Goal: Find specific page/section: Find specific page/section

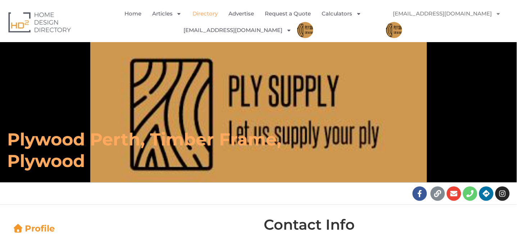
click at [204, 14] on link "Directory" at bounding box center [204, 13] width 25 height 17
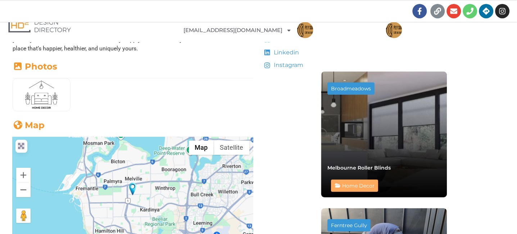
scroll to position [239, 0]
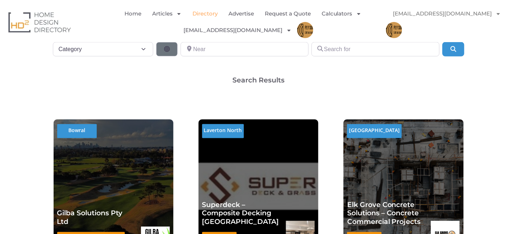
click at [203, 57] on div "Category Category Category Accounting Antenna Installation & Services Architect…" at bounding box center [258, 52] width 414 height 20
click at [203, 53] on input "Near" at bounding box center [245, 49] width 128 height 14
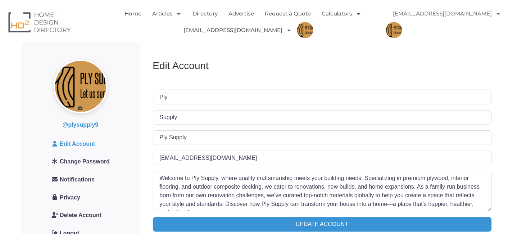
scroll to position [48, 0]
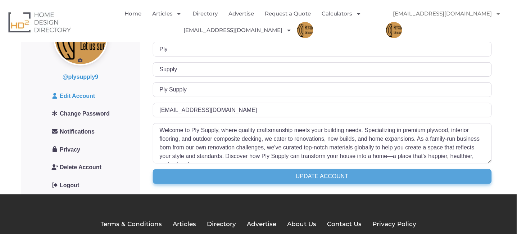
click at [302, 178] on input "Update Account" at bounding box center [322, 176] width 339 height 14
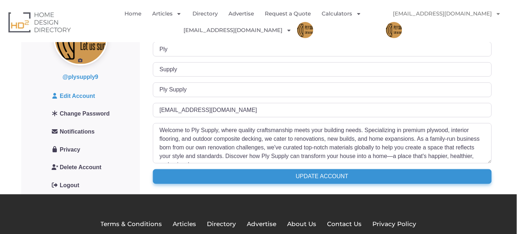
scroll to position [0, 0]
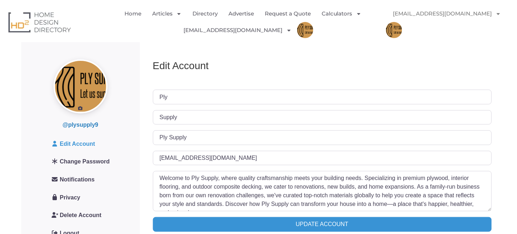
click at [80, 125] on link "@plysupply9" at bounding box center [81, 124] width 36 height 9
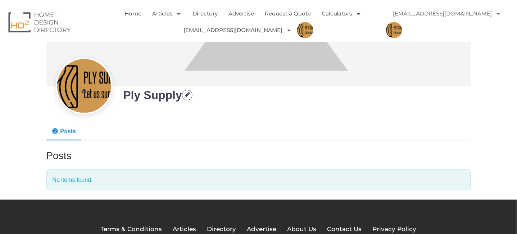
scroll to position [38, 0]
